Goal: Task Accomplishment & Management: Manage account settings

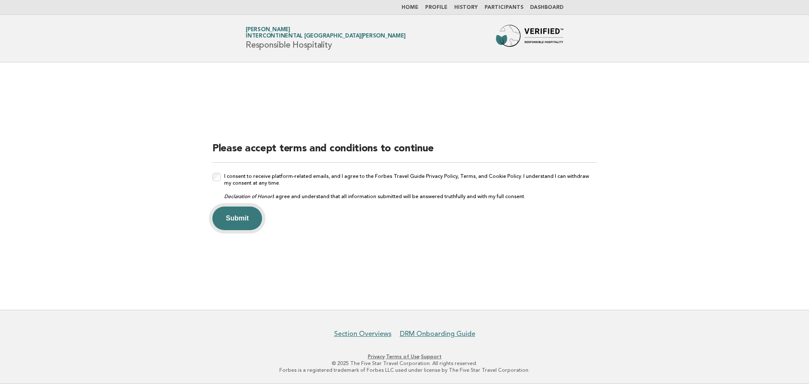
click at [239, 217] on button "Submit" at bounding box center [237, 219] width 50 height 24
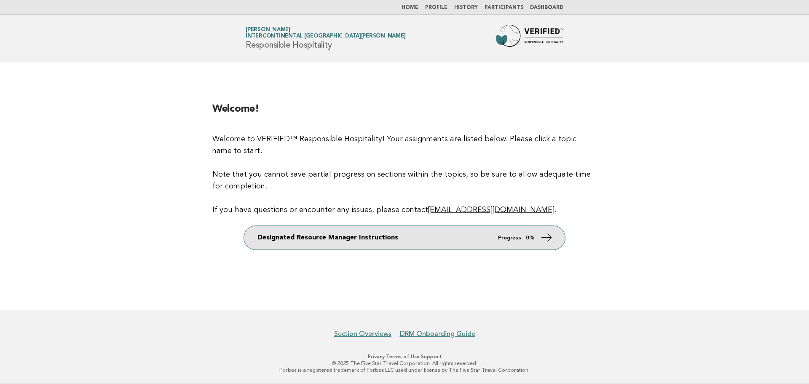
click at [449, 242] on link "Designated Resource Manager Instructions Progress: 0%" at bounding box center [404, 238] width 321 height 24
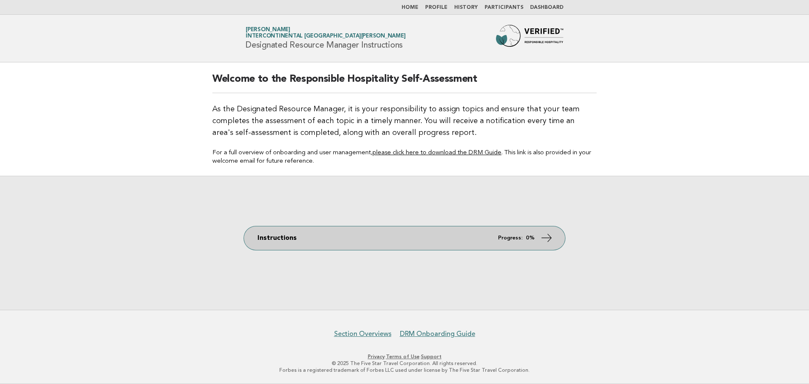
click at [482, 238] on link "Instructions Progress: 0%" at bounding box center [404, 238] width 321 height 24
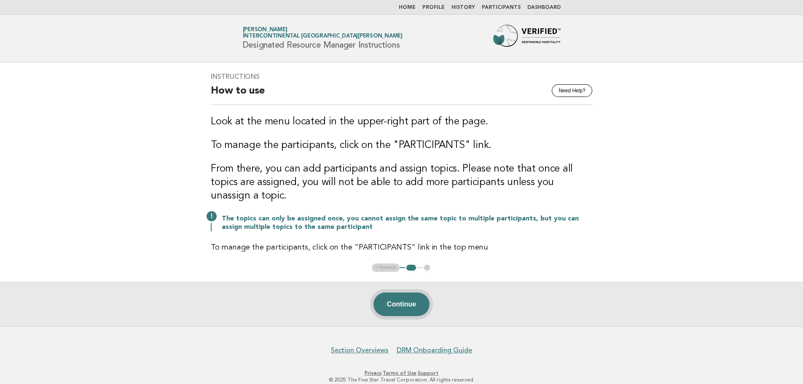
click at [411, 293] on button "Continue" at bounding box center [401, 305] width 56 height 24
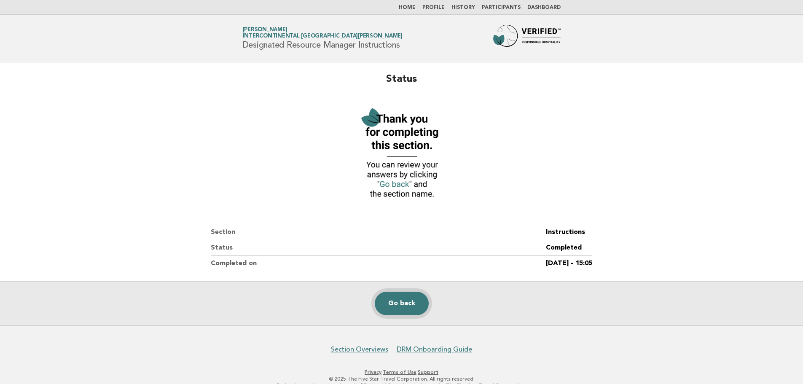
click at [410, 306] on link "Go back" at bounding box center [402, 304] width 54 height 24
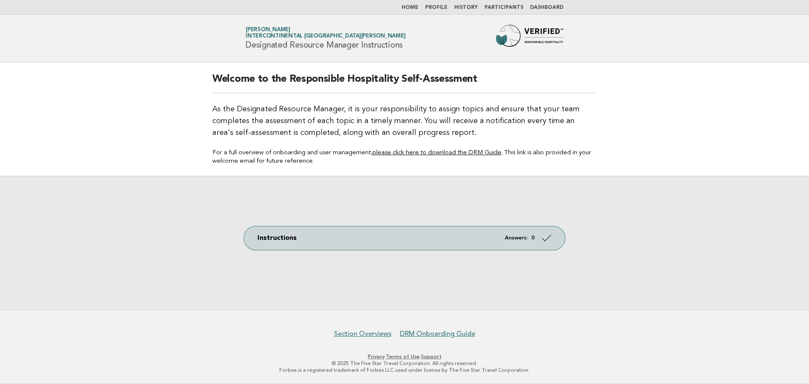
click at [419, 8] on link "Home" at bounding box center [410, 7] width 17 height 5
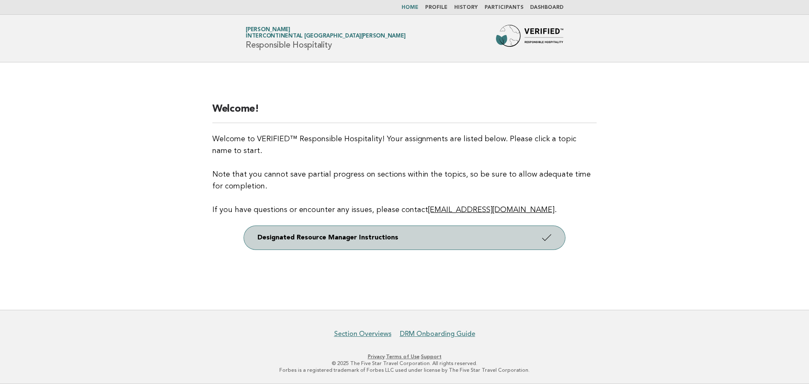
click at [483, 238] on link "Designated Resource Manager Instructions" at bounding box center [404, 238] width 321 height 24
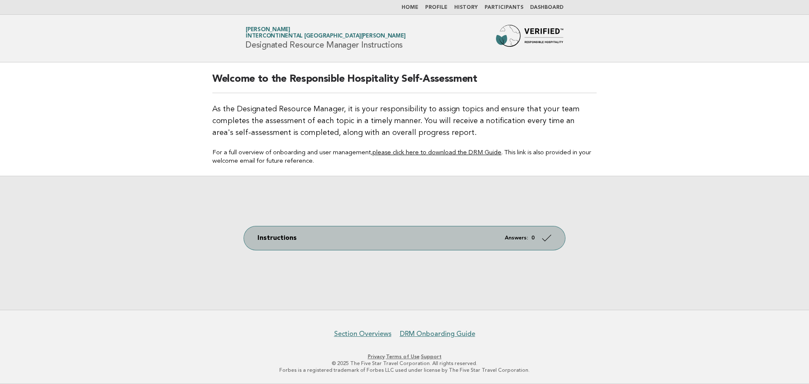
click at [475, 233] on link "Instructions Answers: 0" at bounding box center [404, 238] width 321 height 24
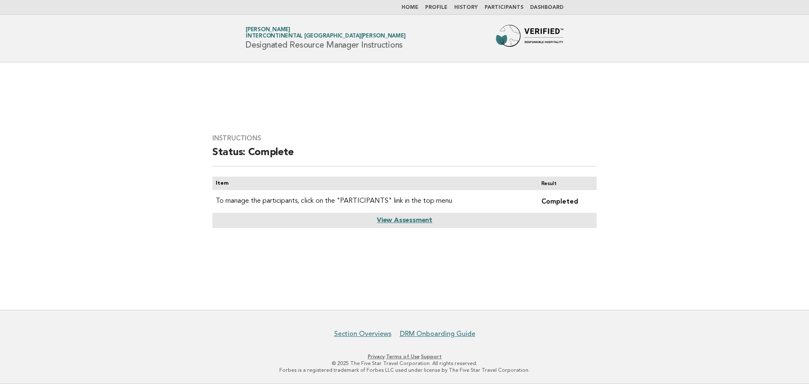
click at [403, 221] on link "View Assessment" at bounding box center [405, 220] width 56 height 7
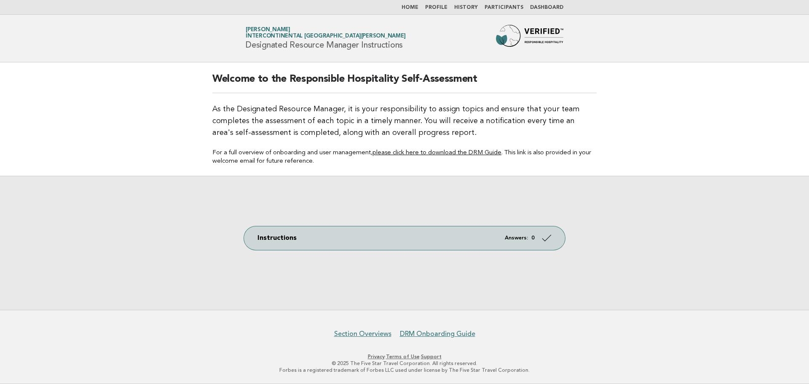
click at [442, 6] on link "Profile" at bounding box center [436, 7] width 22 height 5
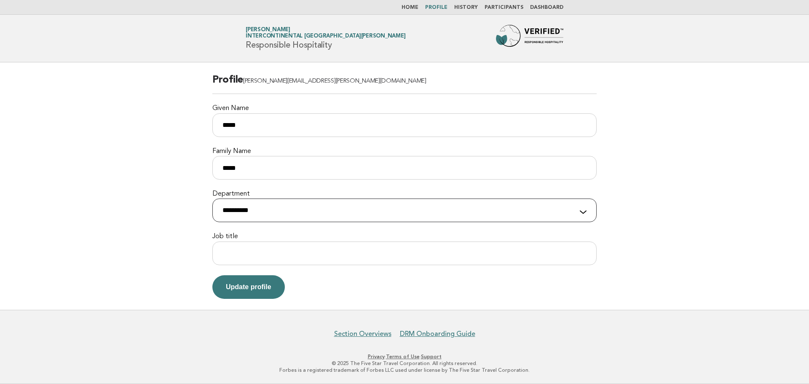
click at [393, 214] on select "**********" at bounding box center [404, 211] width 384 height 24
select select "**********"
click at [212, 199] on select "**********" at bounding box center [404, 211] width 384 height 24
click at [264, 253] on input "Job title" at bounding box center [404, 254] width 384 height 24
type input "**********"
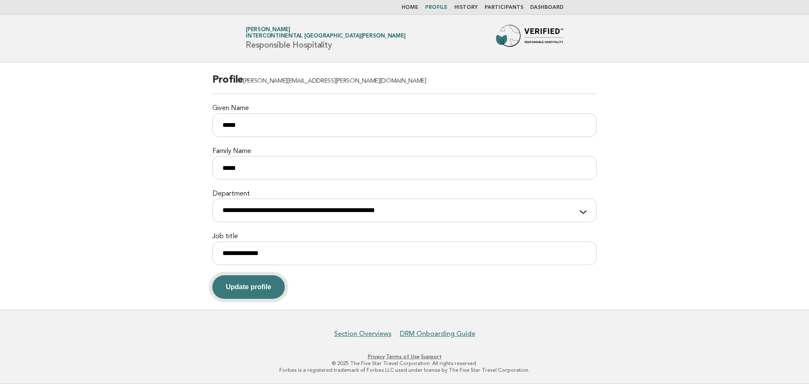
click at [261, 292] on button "Update profile" at bounding box center [248, 287] width 73 height 24
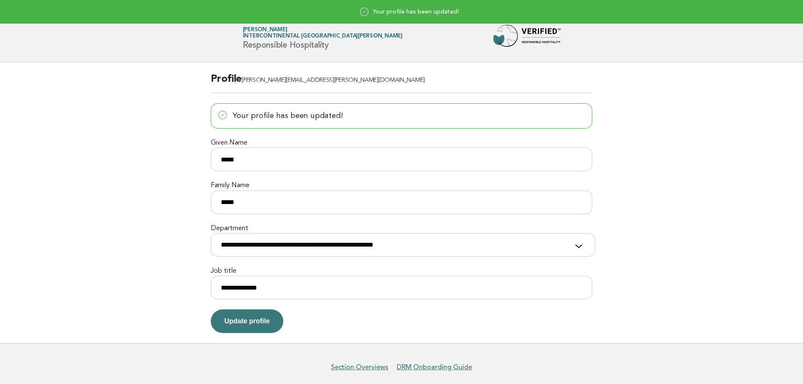
click at [467, 56] on header "Forbes Travel Guide [PERSON_NAME] [GEOGRAPHIC_DATA][PERSON_NAME] Responsible Ho…" at bounding box center [401, 39] width 803 height 48
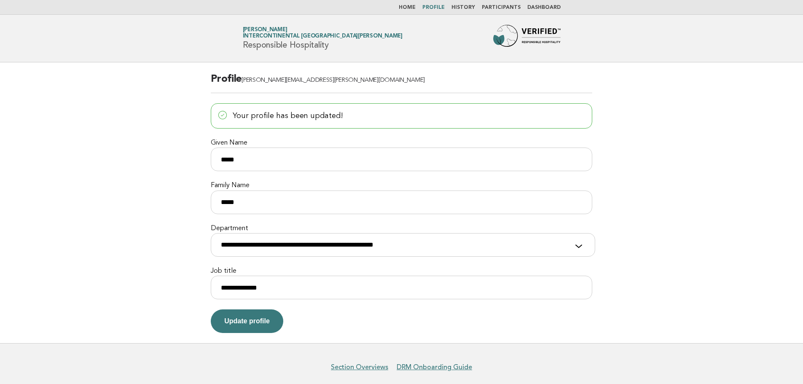
click at [452, 50] on div "Forbes Travel Guide [PERSON_NAME] [GEOGRAPHIC_DATA][PERSON_NAME] Responsible Ho…" at bounding box center [401, 38] width 341 height 27
click at [544, 4] on nav "Home Profile History Participants Dashboard" at bounding box center [401, 7] width 803 height 15
click at [544, 7] on link "Dashboard" at bounding box center [543, 7] width 33 height 5
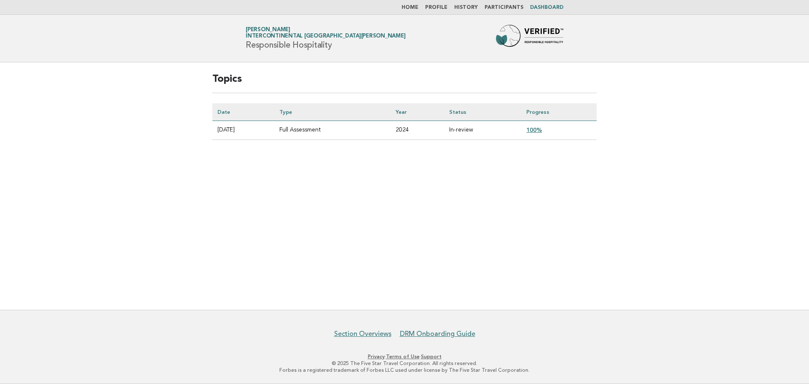
click at [471, 8] on link "History" at bounding box center [466, 7] width 24 height 5
